Goal: Transaction & Acquisition: Obtain resource

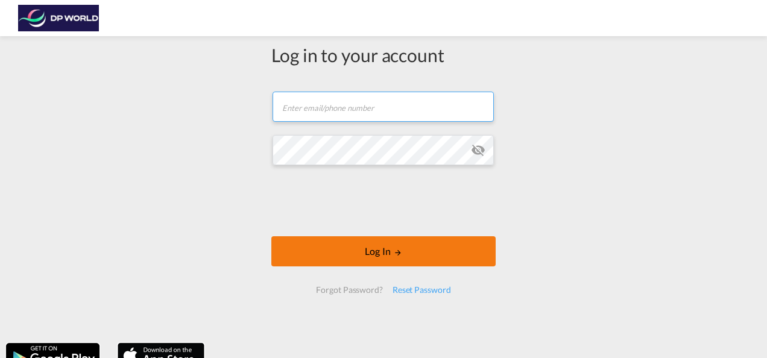
type input "[PERSON_NAME][EMAIL_ADDRESS][DOMAIN_NAME]"
click at [394, 256] on md-icon "LOGIN" at bounding box center [398, 252] width 8 height 8
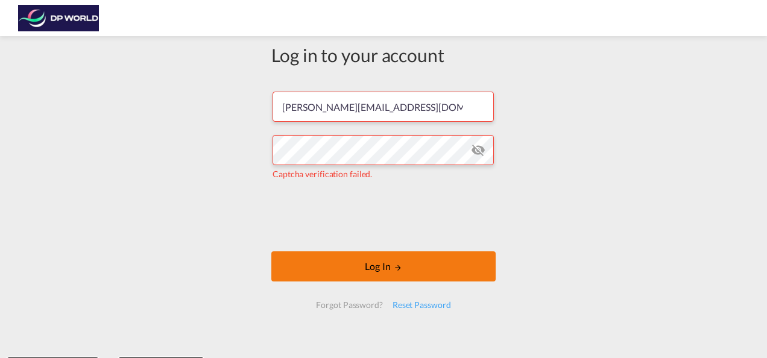
click at [402, 276] on button "Log In" at bounding box center [383, 266] width 224 height 30
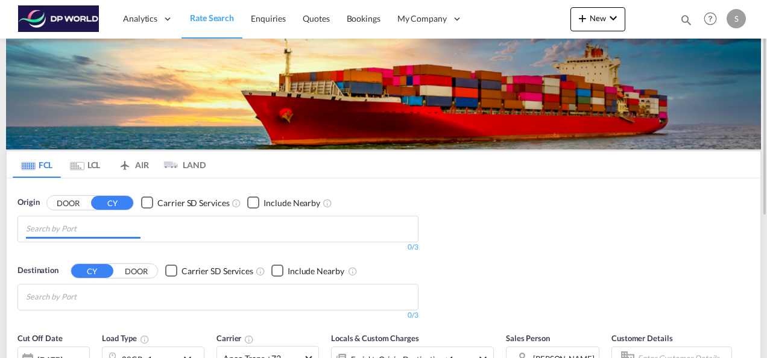
click at [125, 228] on input "Chips input." at bounding box center [83, 228] width 115 height 19
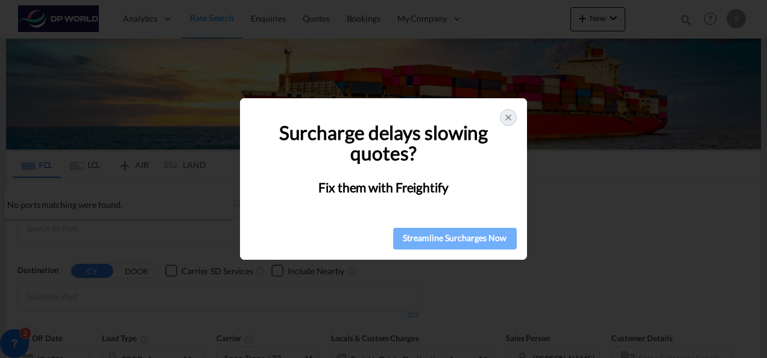
click at [462, 241] on div "Streamline Surcharges Now" at bounding box center [455, 238] width 116 height 18
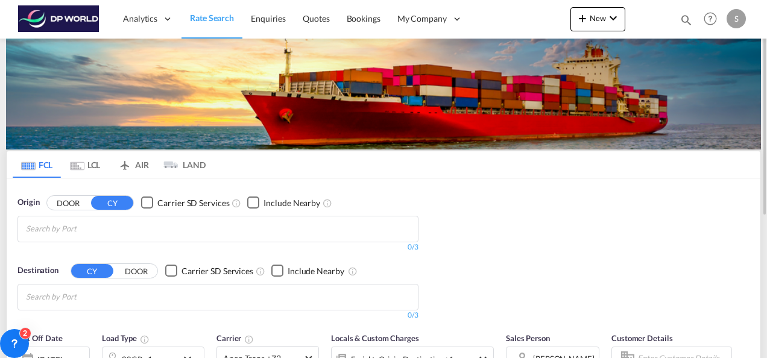
click at [118, 223] on input "Chips input." at bounding box center [83, 228] width 115 height 19
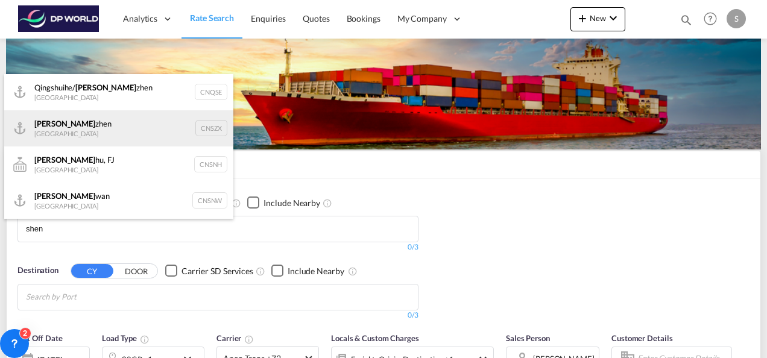
type input "shen"
click at [83, 136] on div "[PERSON_NAME] [GEOGRAPHIC_DATA] CNSZX" at bounding box center [118, 128] width 229 height 36
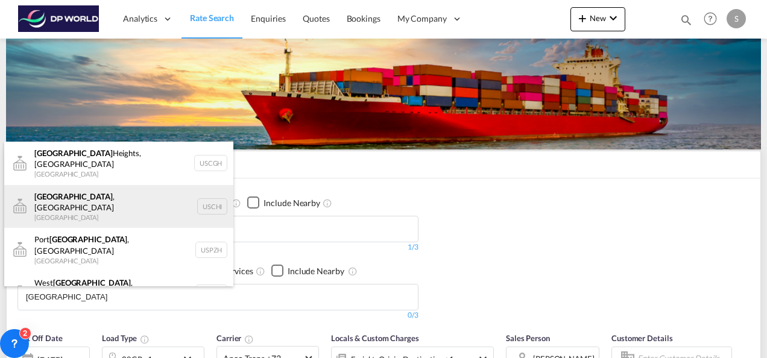
type input "[GEOGRAPHIC_DATA]"
click at [71, 197] on div "[GEOGRAPHIC_DATA] , [GEOGRAPHIC_DATA] [GEOGRAPHIC_DATA] [GEOGRAPHIC_DATA]" at bounding box center [118, 206] width 229 height 43
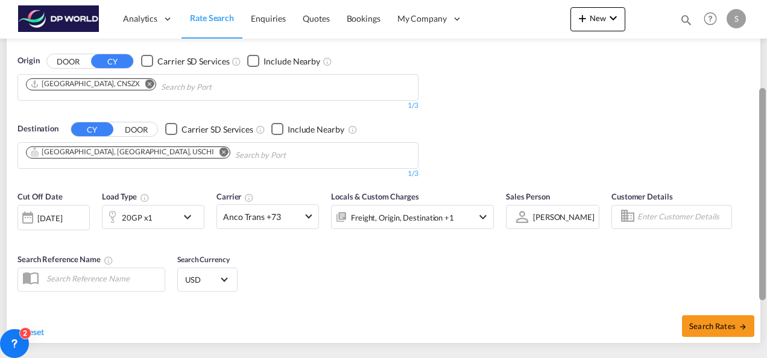
scroll to position [141, 0]
drag, startPoint x: 764, startPoint y: 139, endPoint x: 768, endPoint y: 222, distance: 83.9
click at [766, 222] on html "Analytics Reports Dashboard Rate Search Enquiries Quotes" at bounding box center [383, 179] width 767 height 358
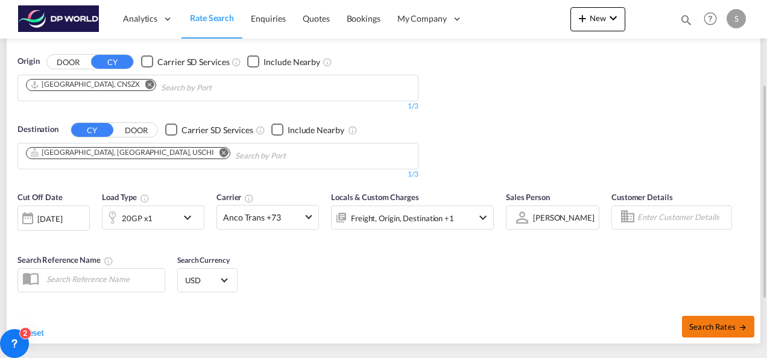
click at [717, 323] on span "Search Rates" at bounding box center [718, 327] width 58 height 10
type input "CNSZX to USCHI / [DATE]"
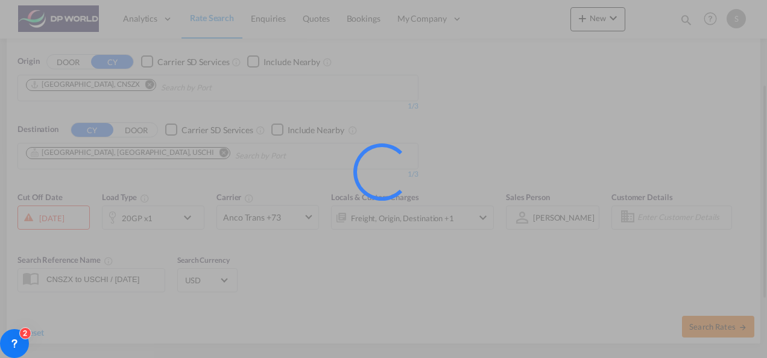
click at [717, 323] on div at bounding box center [383, 179] width 767 height 358
click at [701, 240] on div at bounding box center [383, 179] width 767 height 358
